Goal: Information Seeking & Learning: Learn about a topic

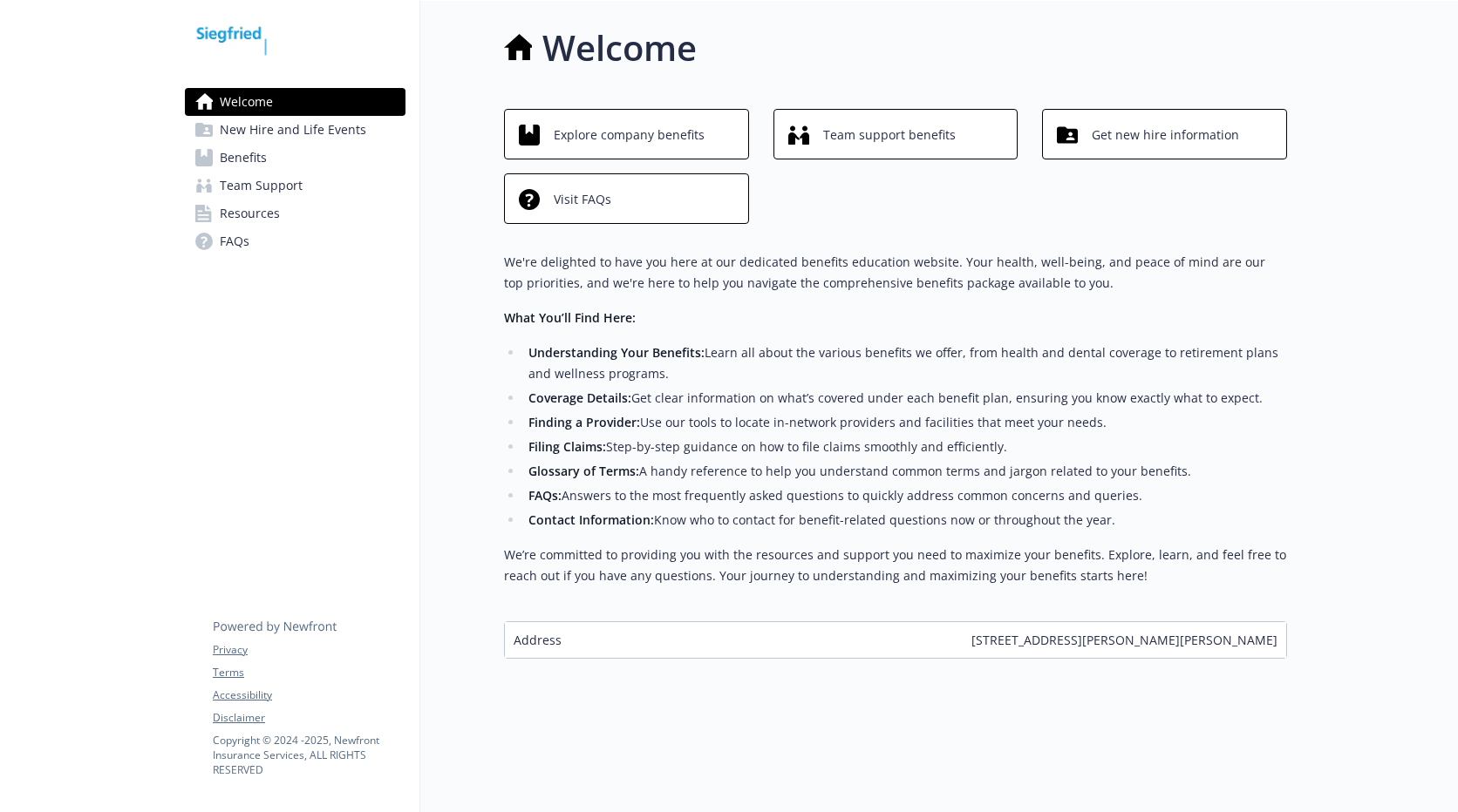
click at [231, 153] on span "Benefits" at bounding box center [242, 157] width 47 height 28
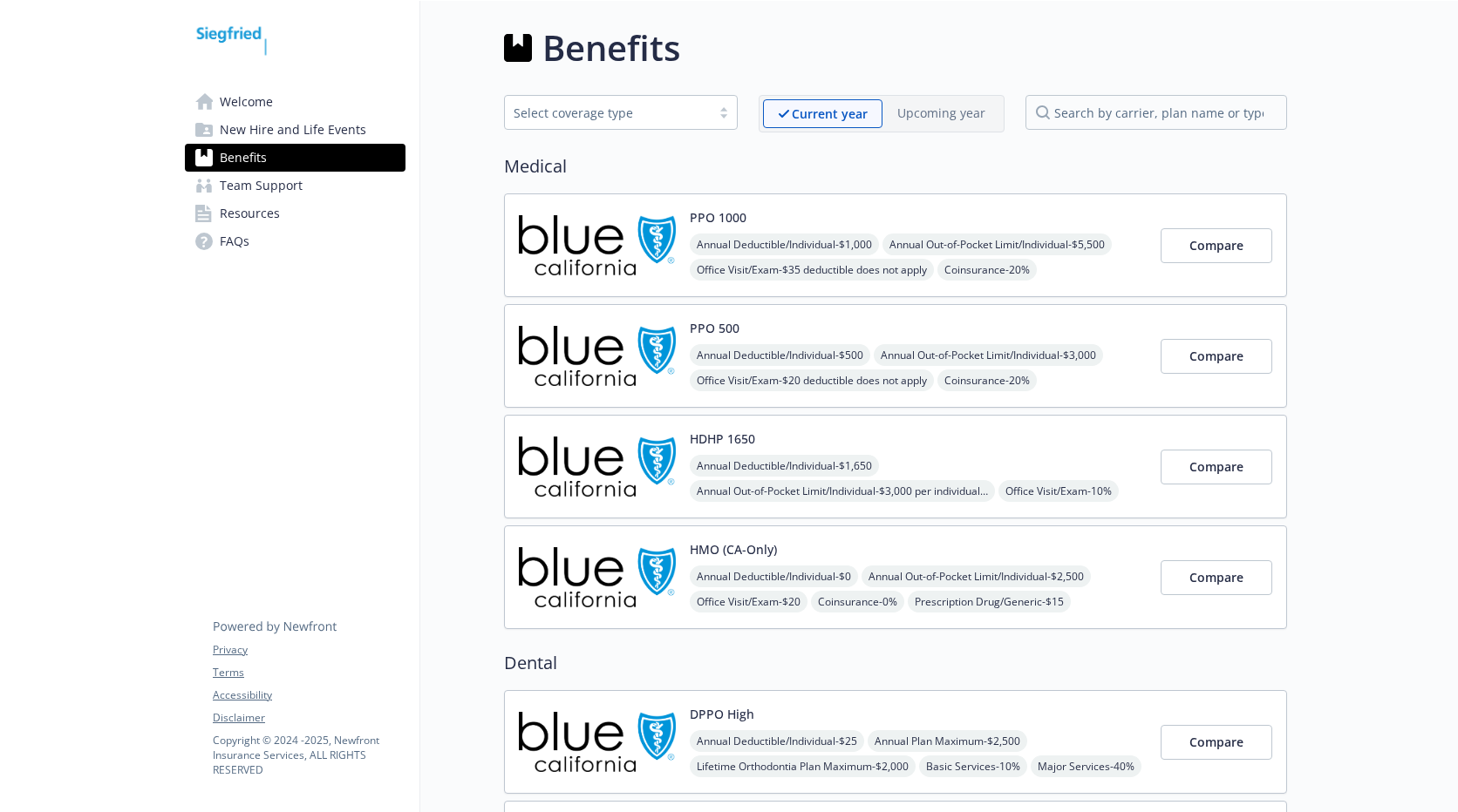
click at [780, 117] on icon at bounding box center [783, 114] width 12 height 8
